Goal: Task Accomplishment & Management: Use online tool/utility

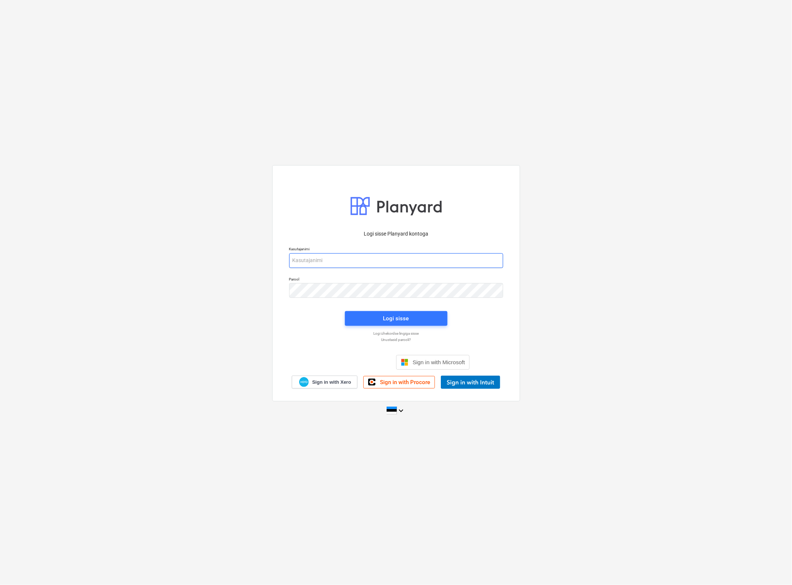
click at [319, 260] on input "email" at bounding box center [396, 260] width 214 height 15
type input "[EMAIL_ADDRESS][MEDICAL_DATA][DOMAIN_NAME]"
click at [395, 320] on div "Logi sisse" at bounding box center [396, 319] width 26 height 10
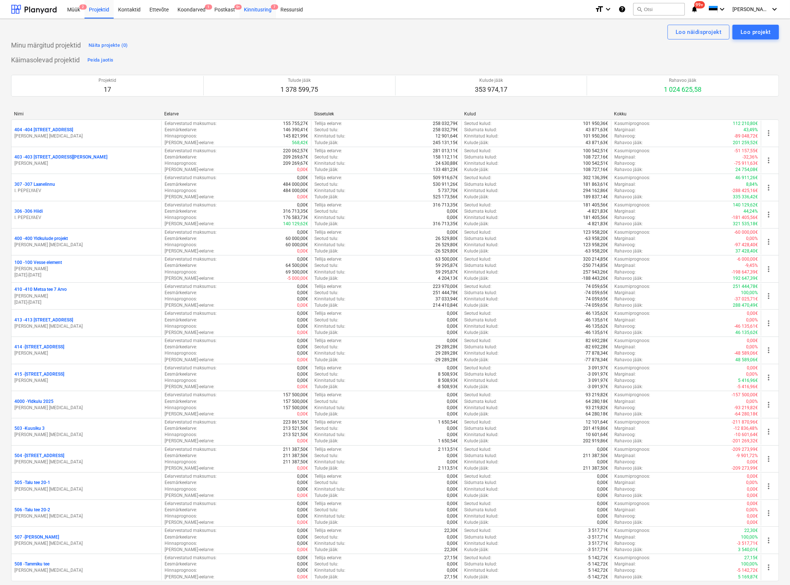
click at [264, 4] on div "Kinnitusring 7" at bounding box center [257, 9] width 37 height 19
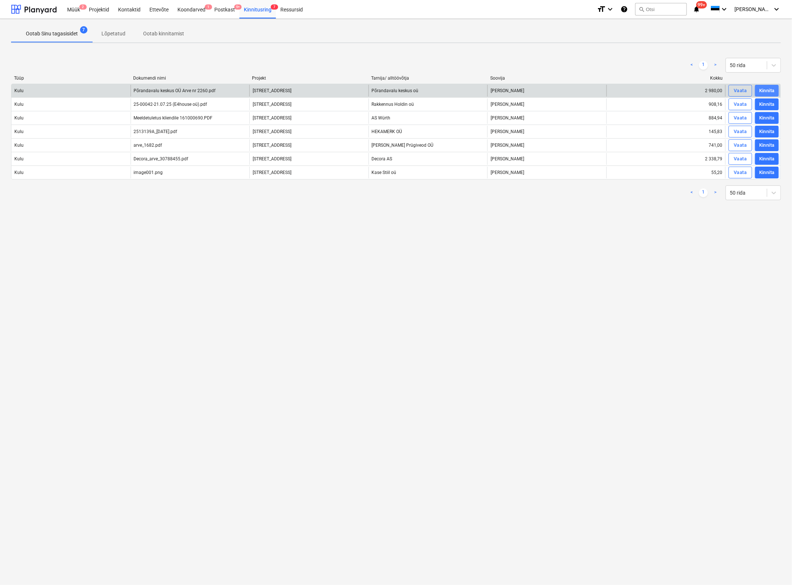
click at [768, 89] on div "Kinnita" at bounding box center [766, 91] width 15 height 8
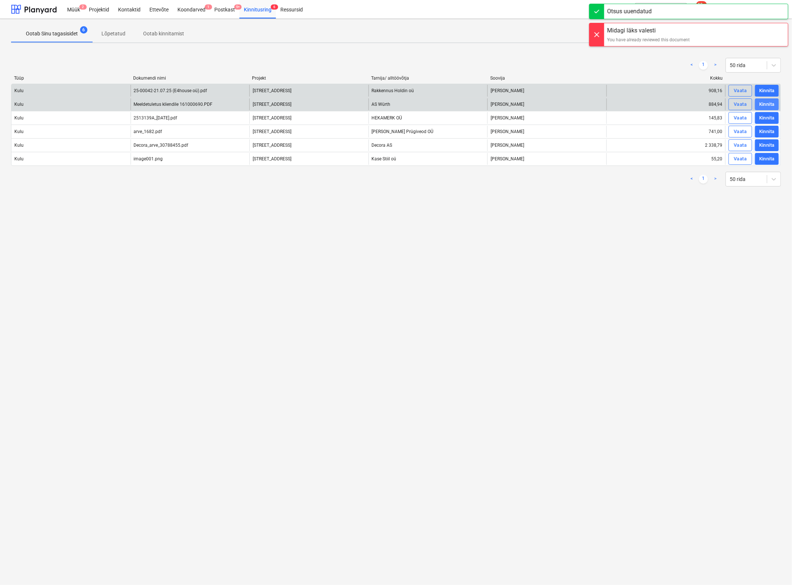
click at [764, 100] on div "Kinnita" at bounding box center [766, 104] width 15 height 8
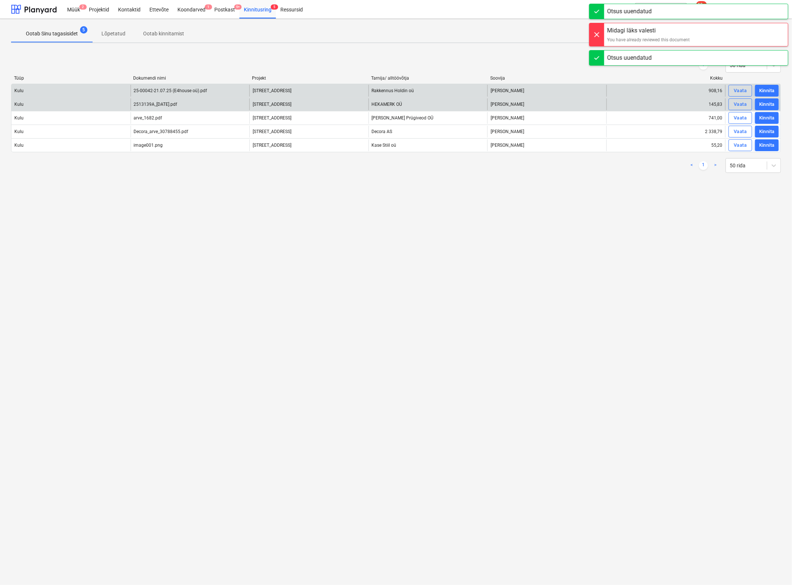
drag, startPoint x: 771, startPoint y: 91, endPoint x: 769, endPoint y: 94, distance: 4.0
click at [771, 91] on div "Kinnita" at bounding box center [766, 91] width 15 height 8
drag, startPoint x: 766, startPoint y: 104, endPoint x: 763, endPoint y: 110, distance: 6.6
click at [766, 104] on div "Kinnita" at bounding box center [766, 104] width 15 height 8
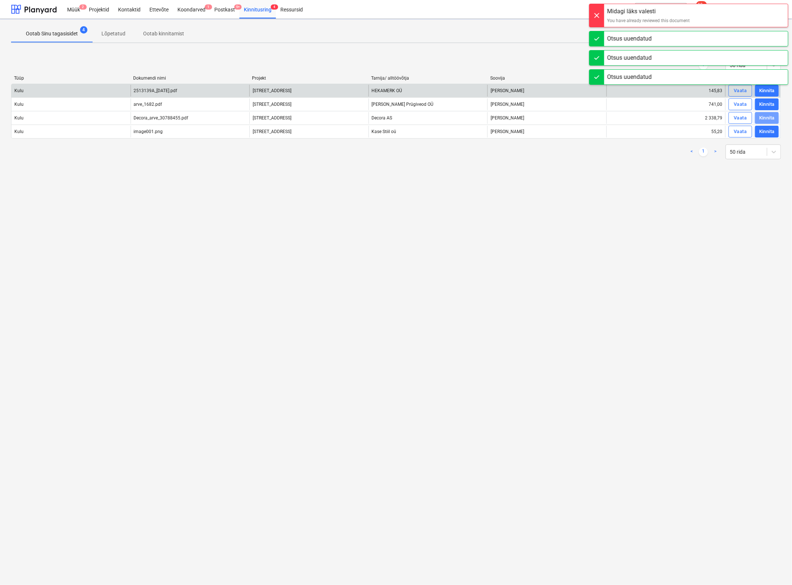
click at [762, 116] on div "Kinnita" at bounding box center [766, 118] width 15 height 8
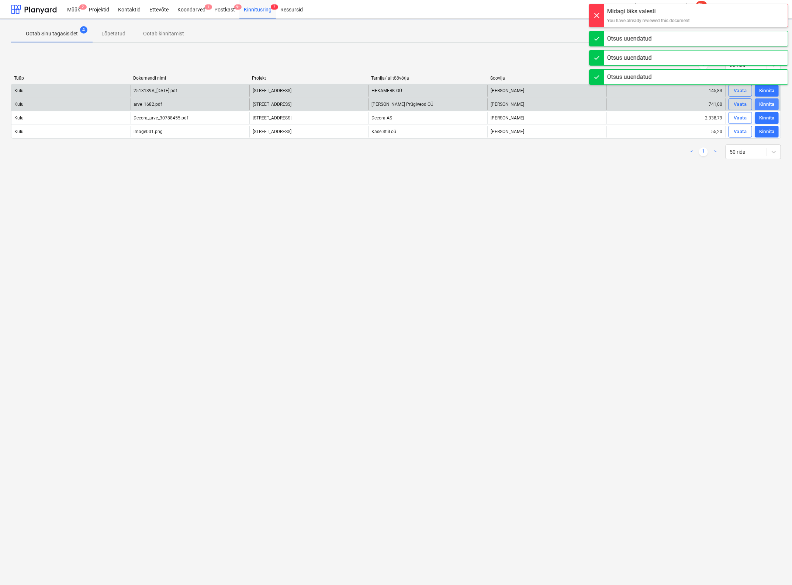
click at [769, 104] on div "Kinnita" at bounding box center [766, 104] width 15 height 8
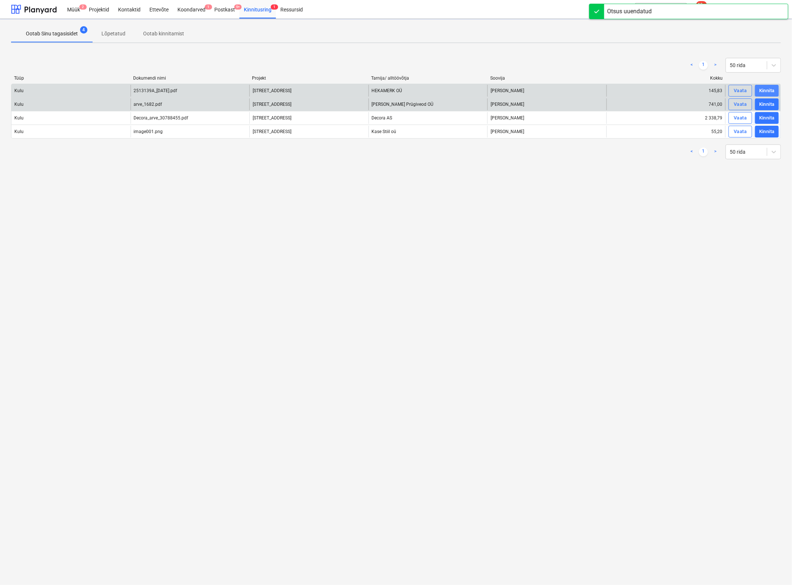
click at [767, 93] on div "Kinnita" at bounding box center [766, 91] width 15 height 8
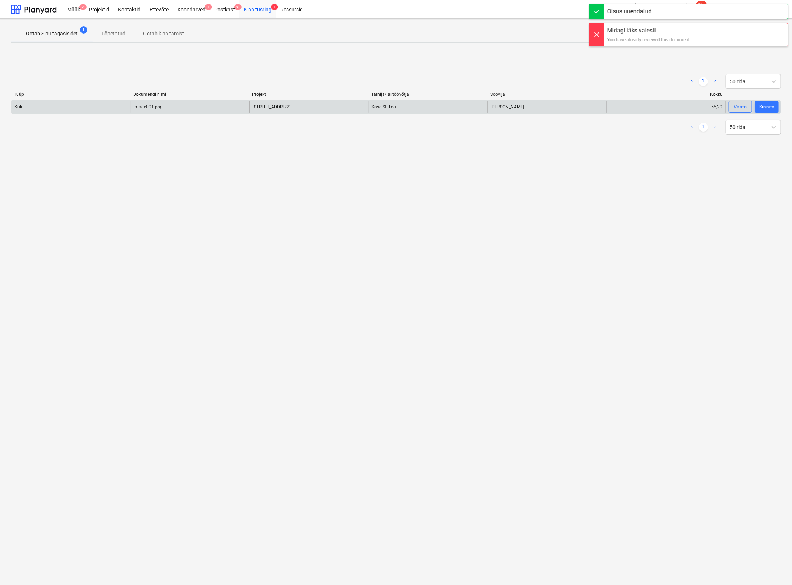
click at [768, 105] on div "Kinnita" at bounding box center [766, 107] width 15 height 8
